Goal: Check status

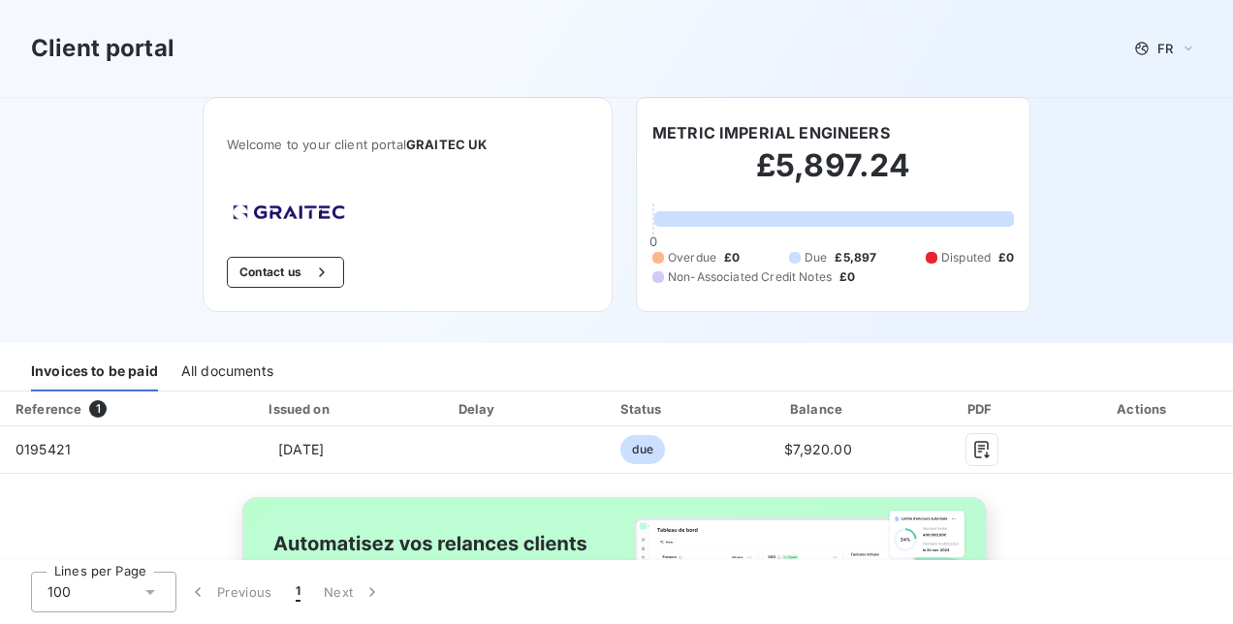
scroll to position [173, 0]
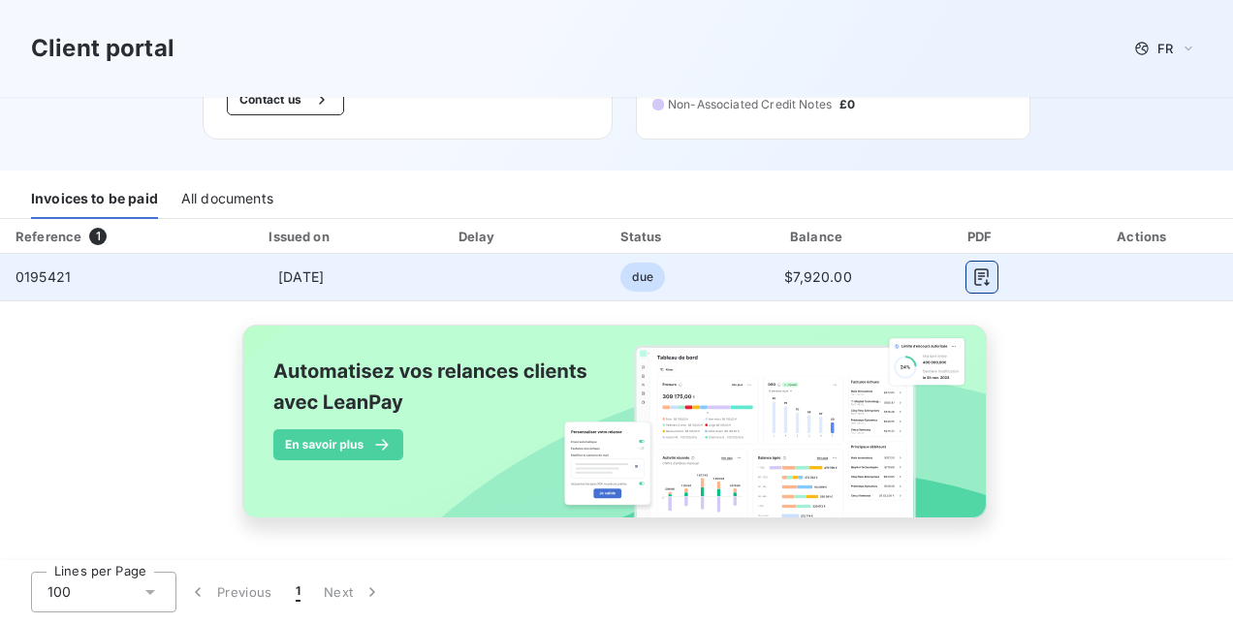
click at [974, 272] on icon "button" at bounding box center [981, 276] width 15 height 17
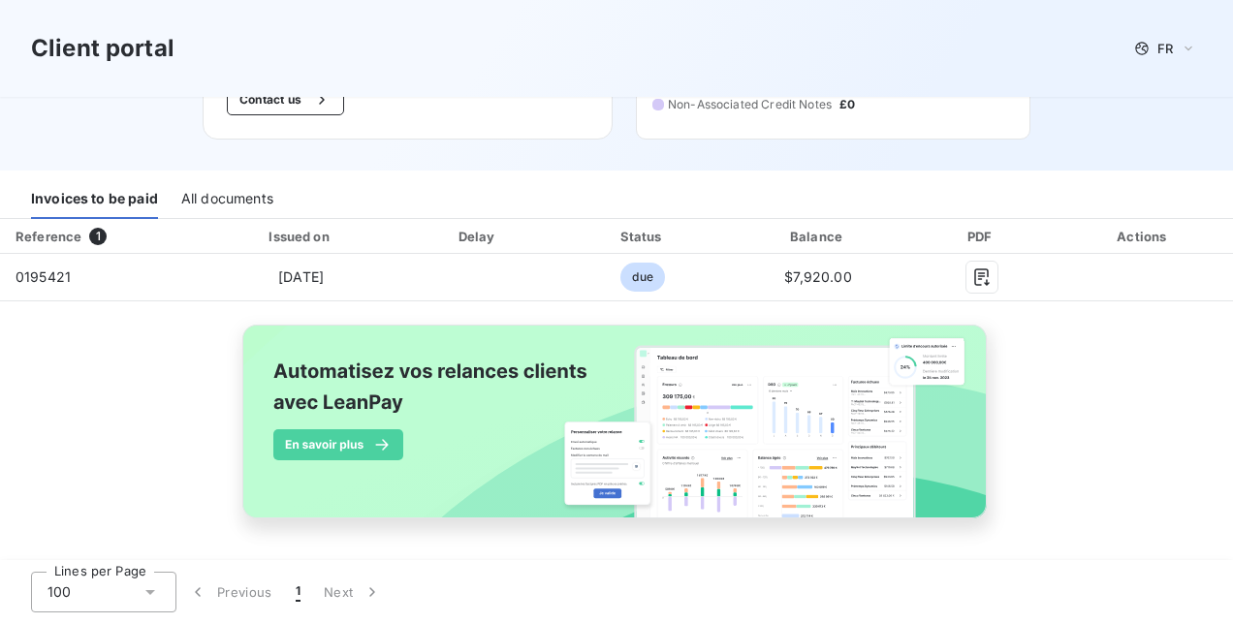
drag, startPoint x: 174, startPoint y: 410, endPoint x: 161, endPoint y: 415, distance: 14.4
click at [174, 410] on div "Reference 1 Issued on Delay Status Balance PDF Actions 0195421 [DATE] due $7,92…" at bounding box center [616, 391] width 1233 height 344
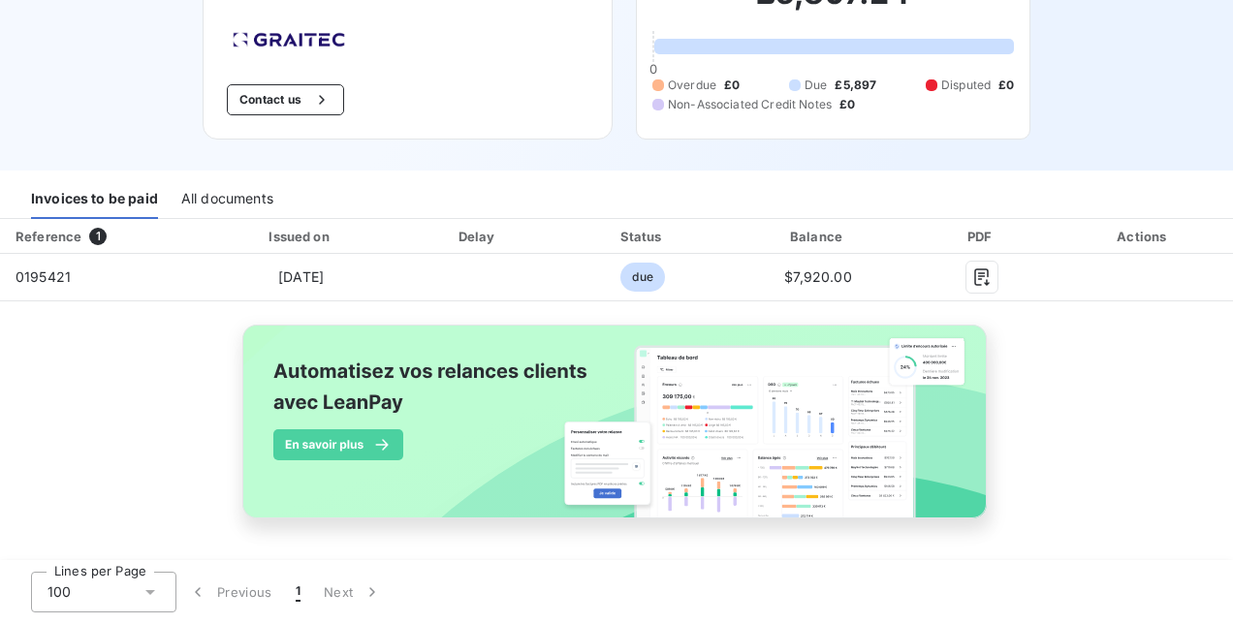
scroll to position [0, 0]
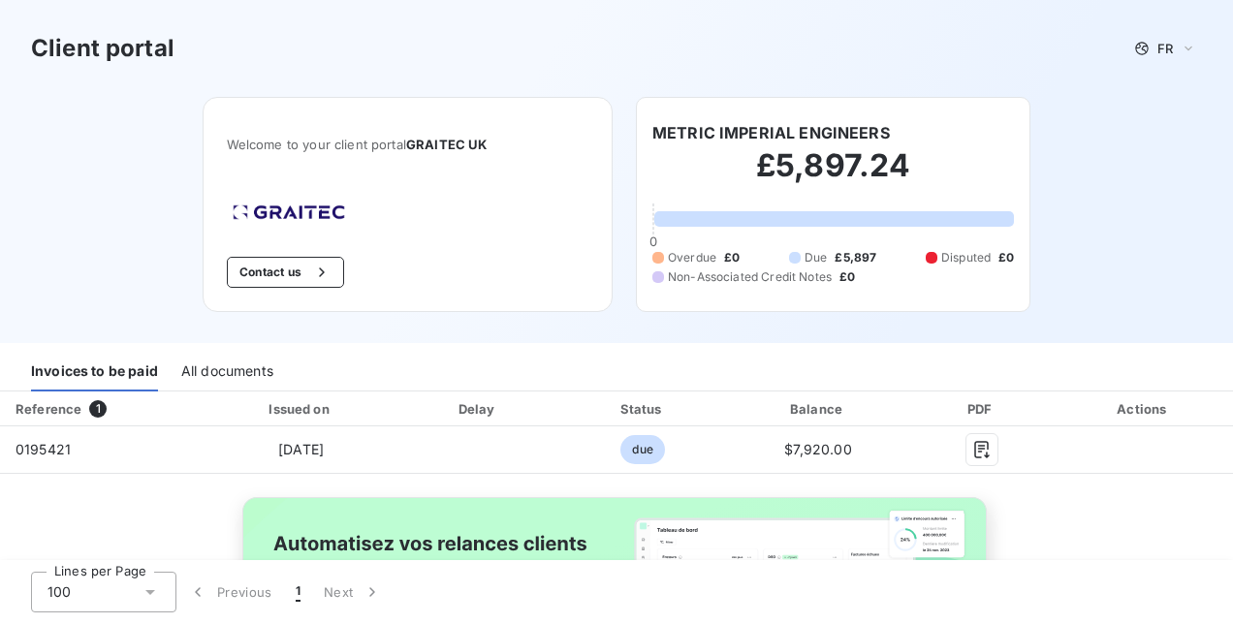
click at [308, 145] on span "Welcome to your client portal GRAITEC [GEOGRAPHIC_DATA]" at bounding box center [408, 145] width 362 height 16
drag, startPoint x: 308, startPoint y: 145, endPoint x: 279, endPoint y: 146, distance: 29.1
click at [279, 146] on span "Welcome to your client portal GRAITEC [GEOGRAPHIC_DATA]" at bounding box center [408, 145] width 362 height 16
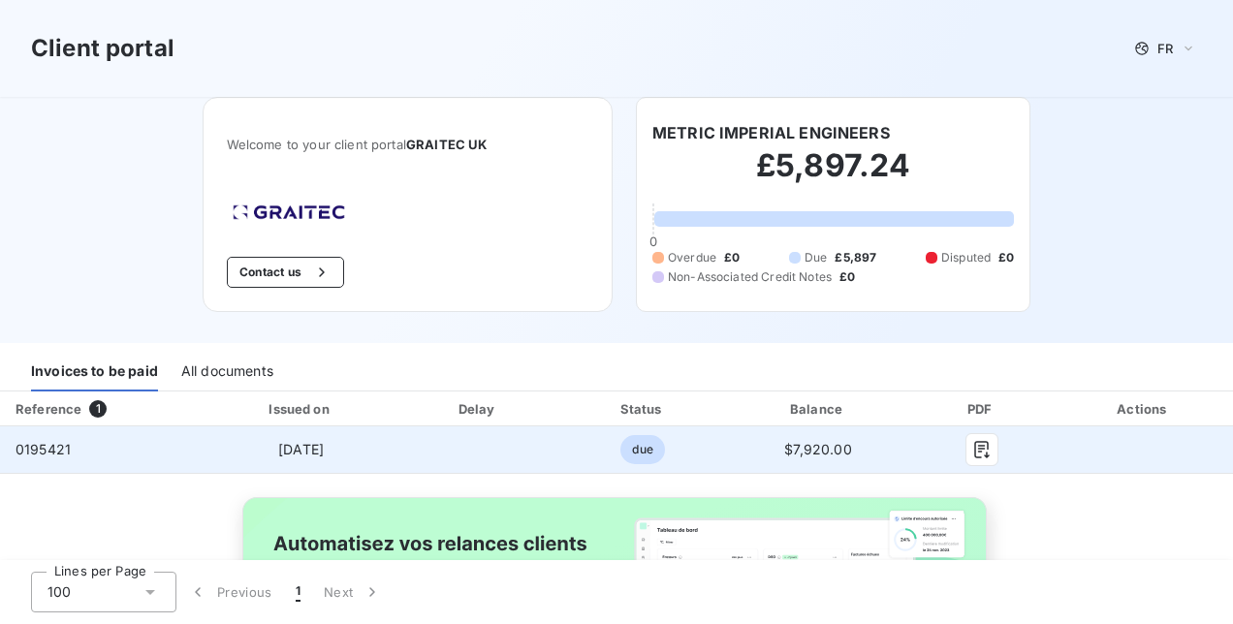
scroll to position [173, 0]
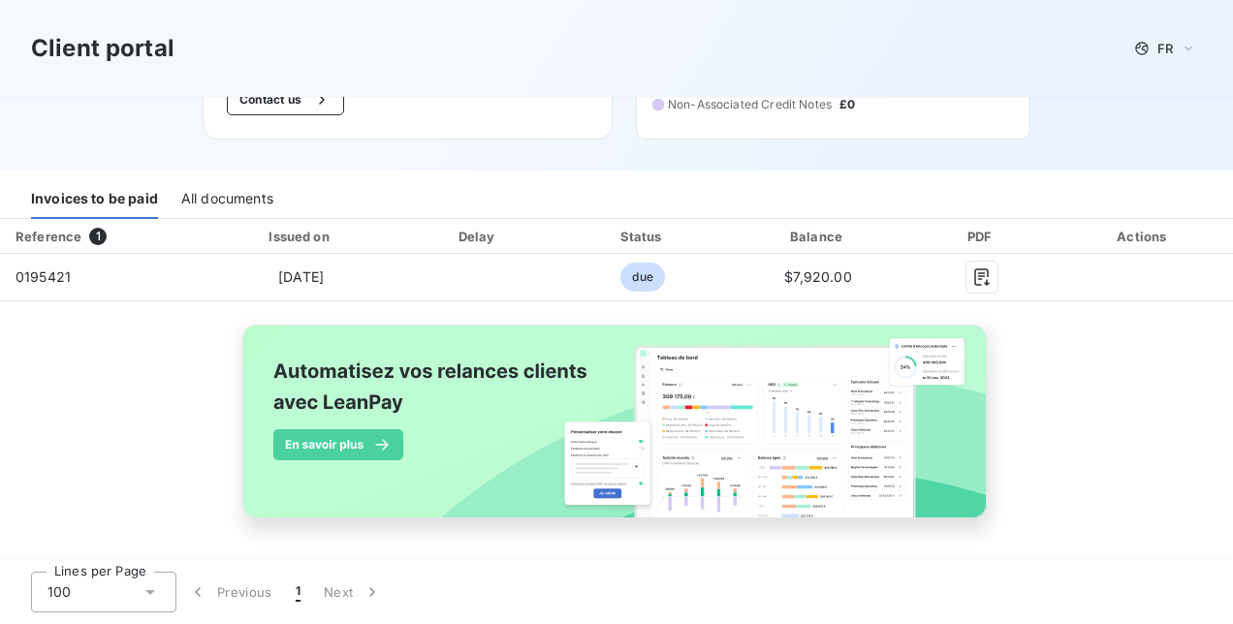
click at [335, 443] on img at bounding box center [616, 432] width 783 height 238
